Goal: Information Seeking & Learning: Learn about a topic

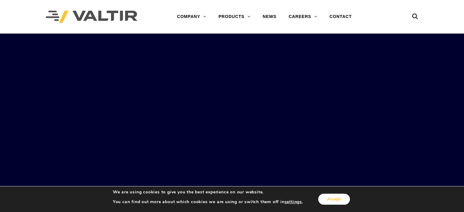
click at [339, 200] on button "Accept" at bounding box center [334, 199] width 32 height 11
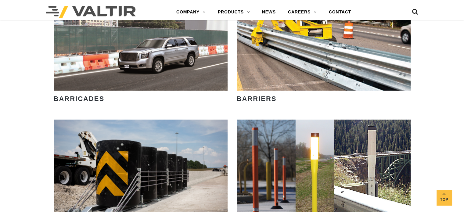
scroll to position [366, 0]
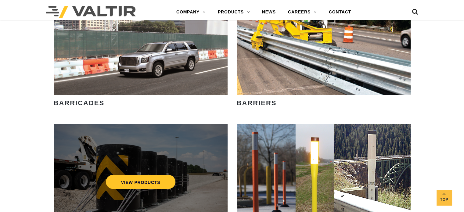
click at [165, 174] on div "VIEW PRODUCTS" at bounding box center [140, 182] width 149 height 20
click at [143, 177] on link "VIEW PRODUCTS" at bounding box center [141, 182] width 70 height 14
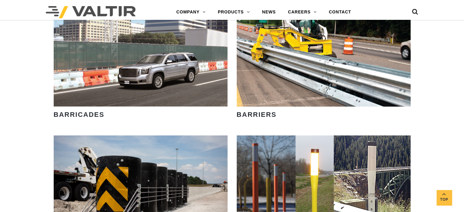
scroll to position [274, 0]
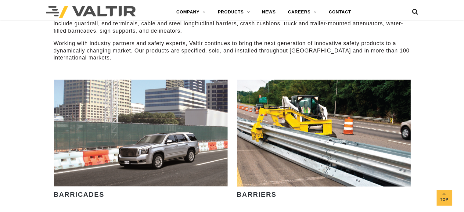
click at [414, 11] on icon at bounding box center [415, 13] width 6 height 9
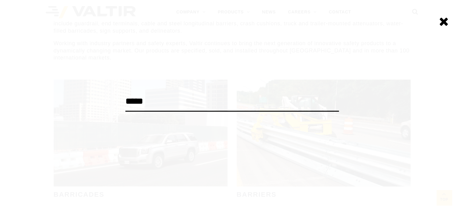
type input "*****"
click input "******" at bounding box center [0, 0] width 0 height 0
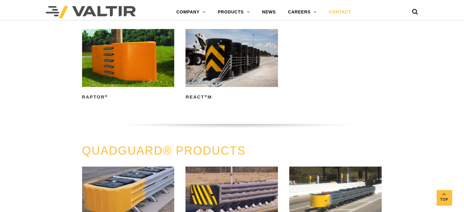
scroll to position [183, 0]
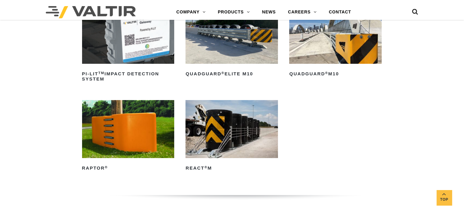
click at [416, 11] on icon at bounding box center [415, 13] width 6 height 9
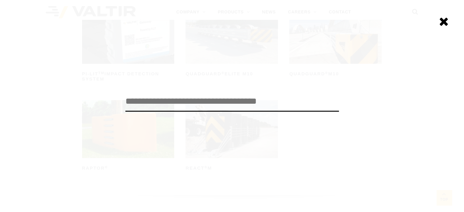
click at [160, 101] on input "search" at bounding box center [231, 101] width 213 height 20
type input "*********"
click input "******" at bounding box center [0, 0] width 0 height 0
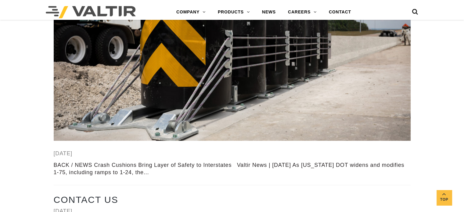
scroll to position [1037, 0]
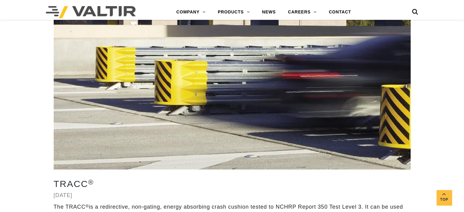
scroll to position [1271, 0]
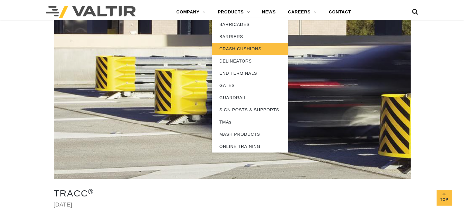
click at [236, 52] on link "CRASH CUSHIONS" at bounding box center [250, 49] width 76 height 12
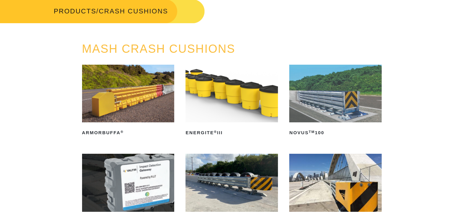
scroll to position [30, 0]
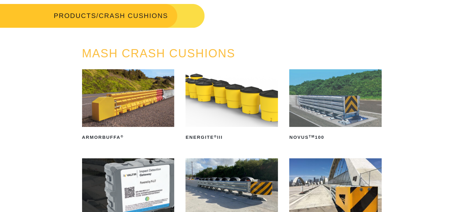
click at [348, 118] on img at bounding box center [335, 98] width 92 height 58
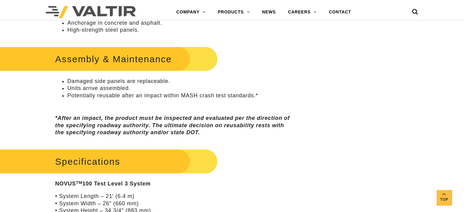
scroll to position [335, 0]
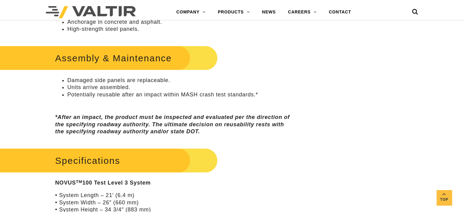
drag, startPoint x: 260, startPoint y: 136, endPoint x: 263, endPoint y: 177, distance: 41.1
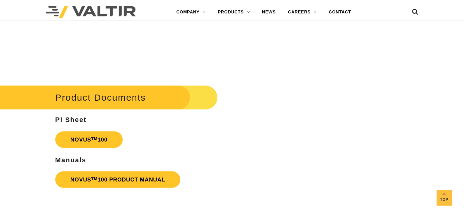
scroll to position [1250, 0]
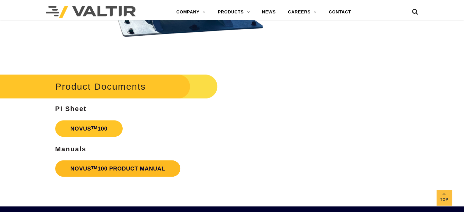
click at [132, 168] on link "NOVUS TM 100 PRODUCT MANUAL" at bounding box center [117, 168] width 125 height 16
